Goal: Task Accomplishment & Management: Manage account settings

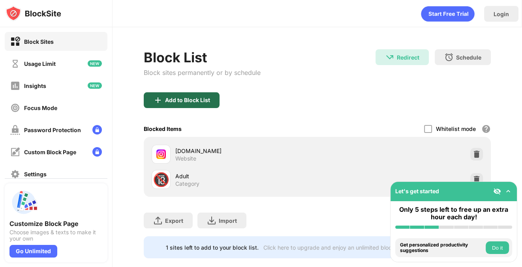
click at [181, 96] on div "Add to Block List" at bounding box center [182, 100] width 76 height 16
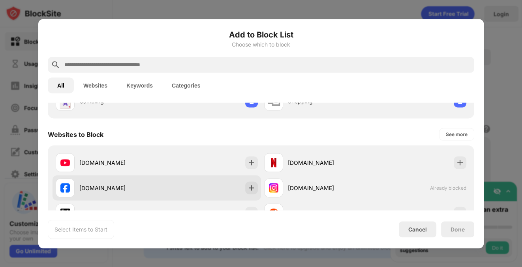
scroll to position [95, 0]
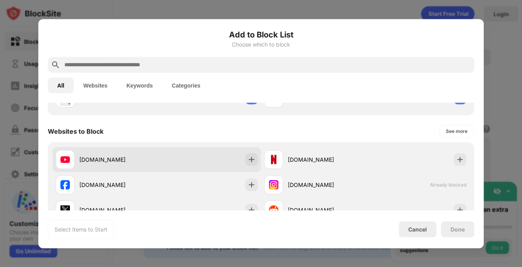
click at [218, 157] on div "youtube.com" at bounding box center [157, 159] width 208 height 25
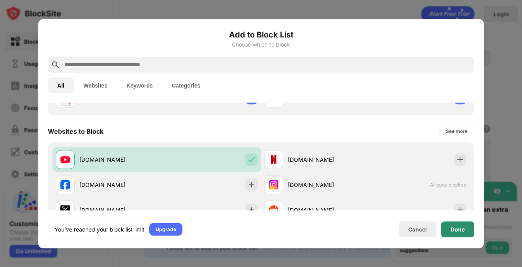
click at [466, 233] on div "Done" at bounding box center [457, 230] width 33 height 16
